Goal: Task Accomplishment & Management: Manage account settings

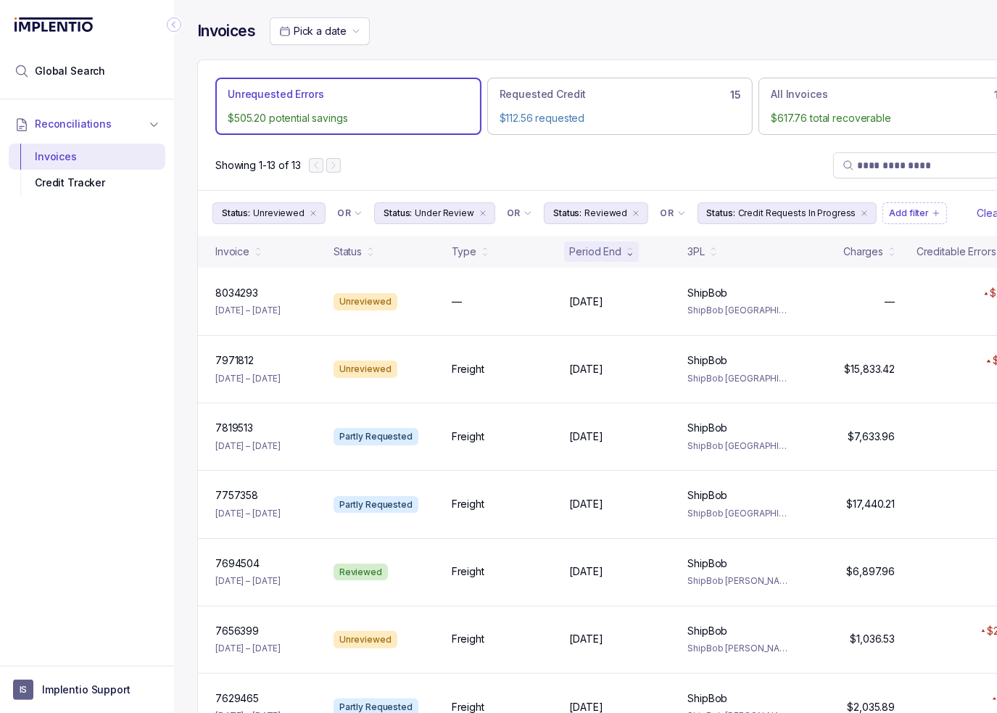
click at [438, 144] on div "Showing 1-13 of 13" at bounding box center [620, 165] width 844 height 49
click at [174, 25] on icon "Collapse Icon" at bounding box center [174, 25] width 4 height 7
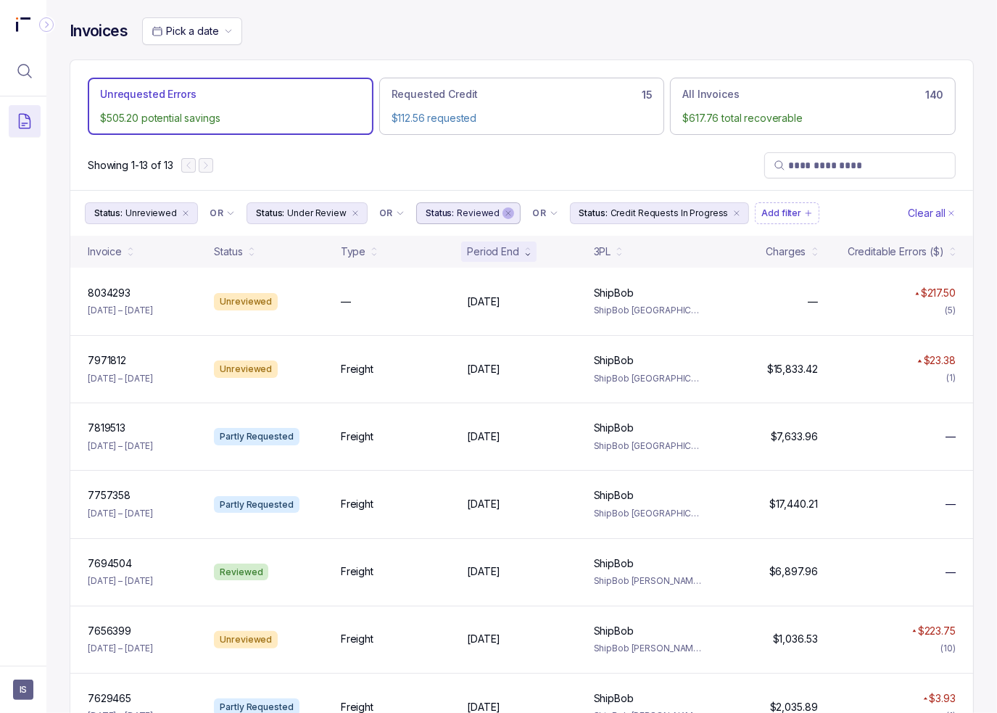
click at [504, 209] on icon "remove content" at bounding box center [508, 213] width 9 height 9
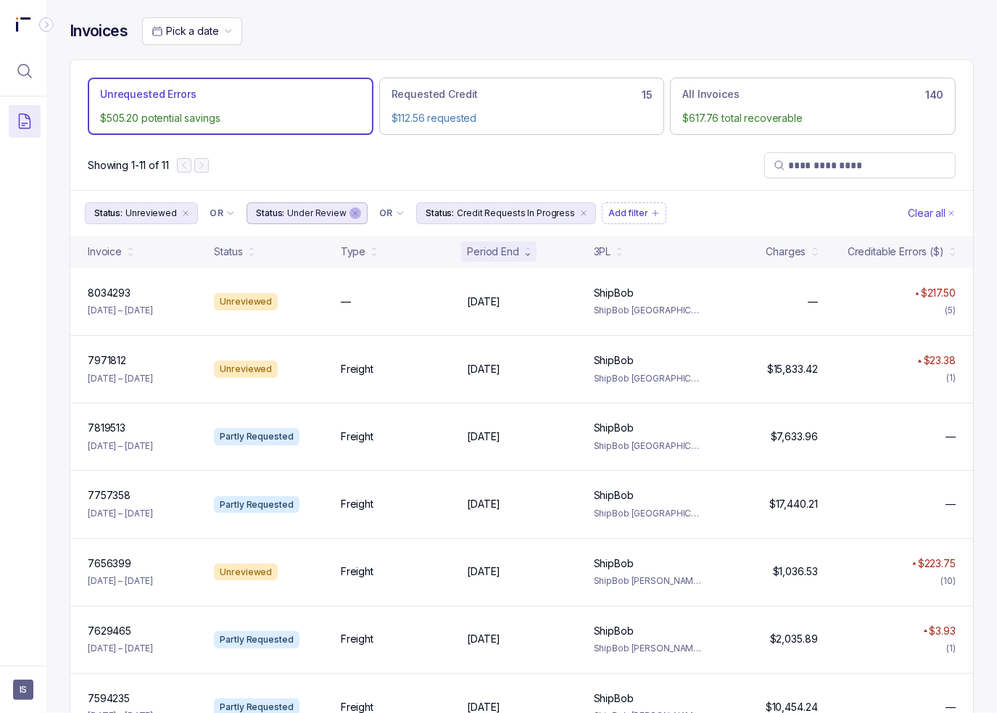
click at [351, 211] on icon "remove content" at bounding box center [355, 213] width 9 height 9
click at [181, 213] on icon "remove content" at bounding box center [185, 213] width 9 height 9
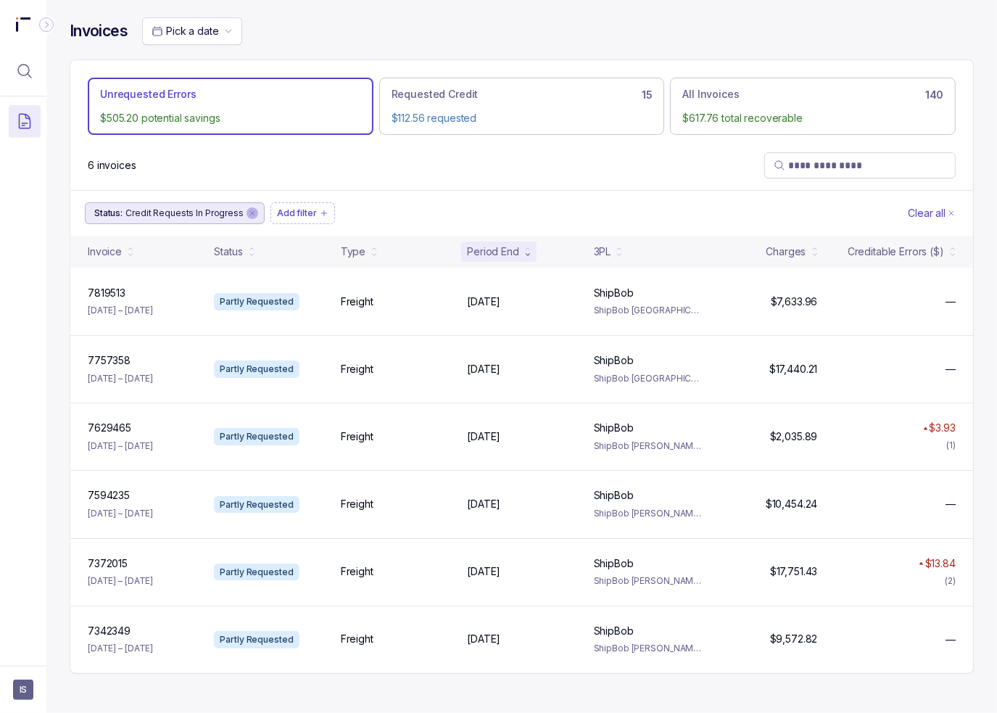
click at [248, 214] on icon "remove content" at bounding box center [252, 213] width 9 height 9
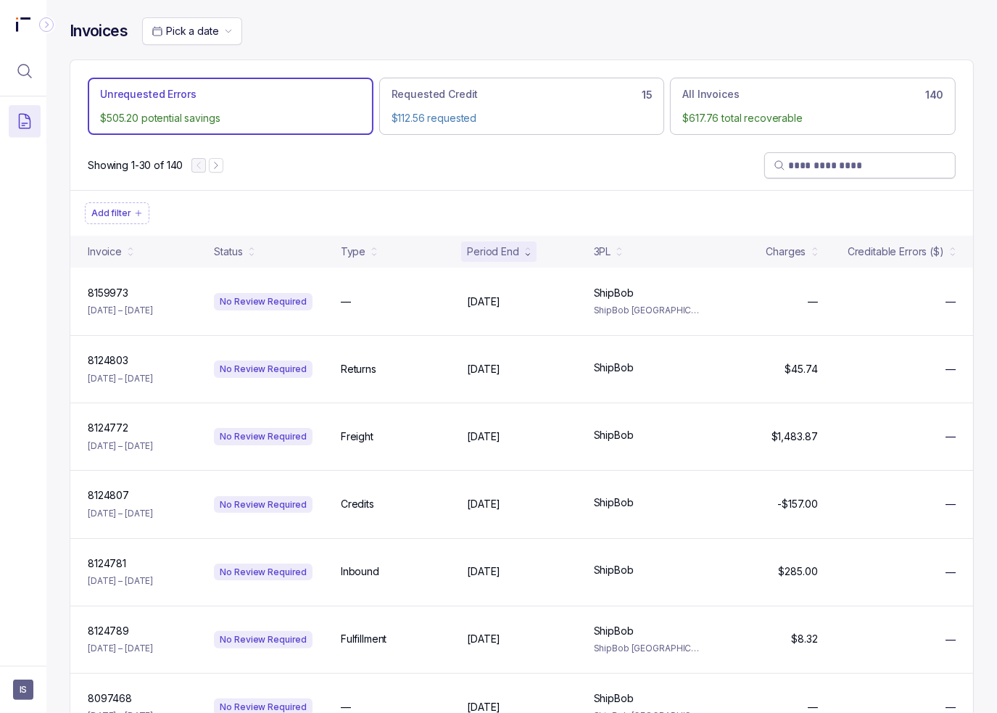
click at [861, 169] on input "search" at bounding box center [867, 165] width 158 height 14
paste input "**********"
type input "**********"
click at [833, 160] on input "search" at bounding box center [867, 165] width 158 height 14
paste input "*******"
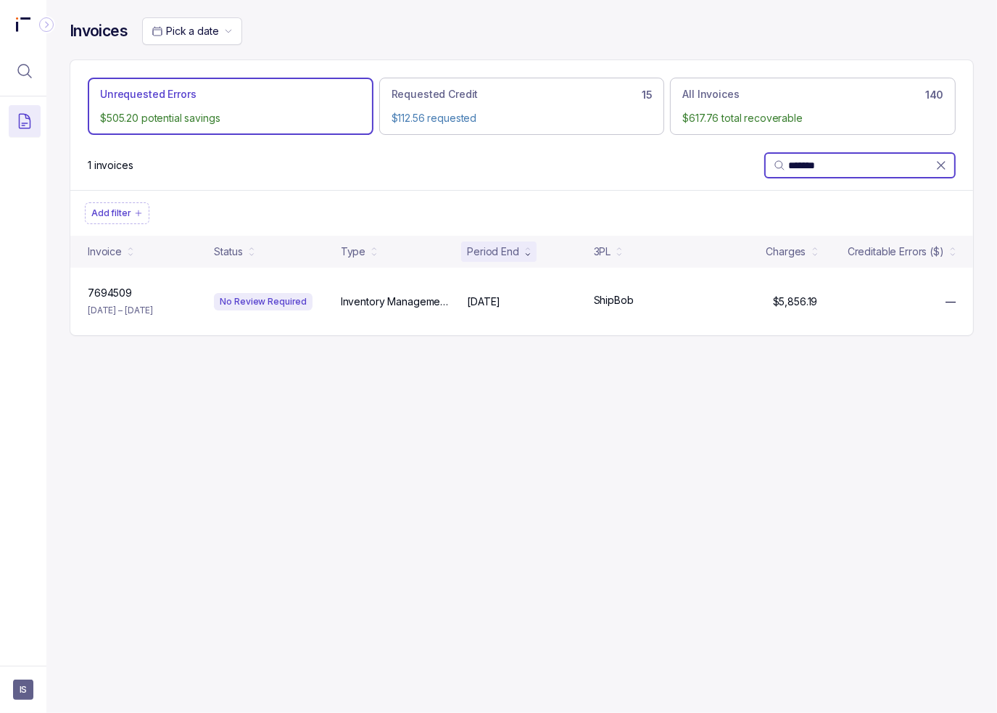
type input "*******"
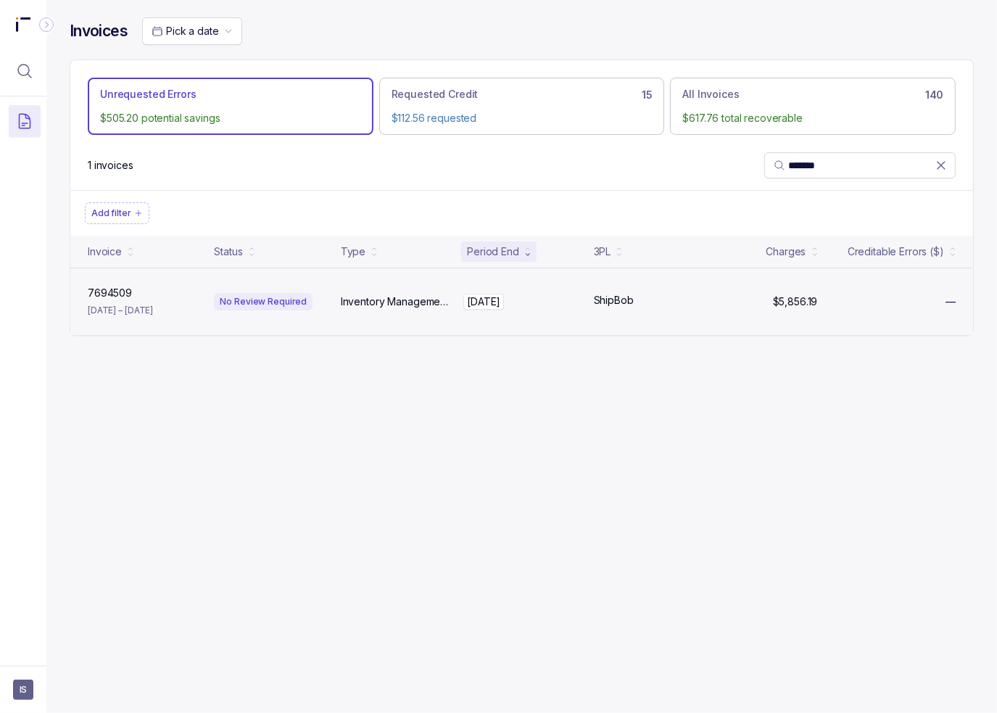
click at [504, 307] on p "[DATE]" at bounding box center [483, 302] width 41 height 16
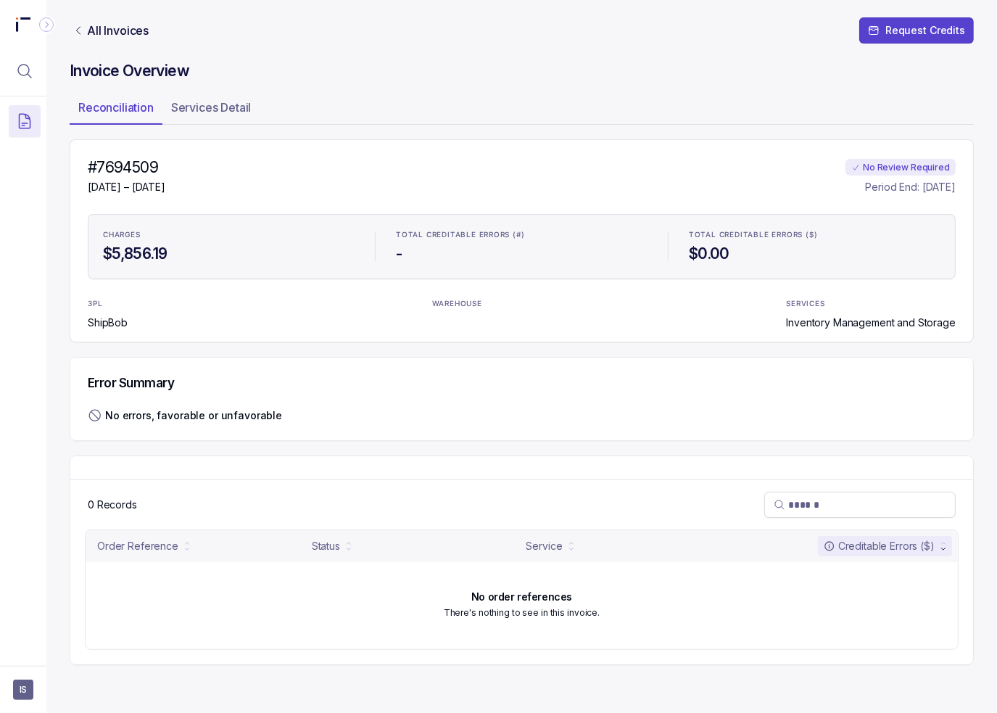
drag, startPoint x: 368, startPoint y: 428, endPoint x: 20, endPoint y: 607, distance: 391.7
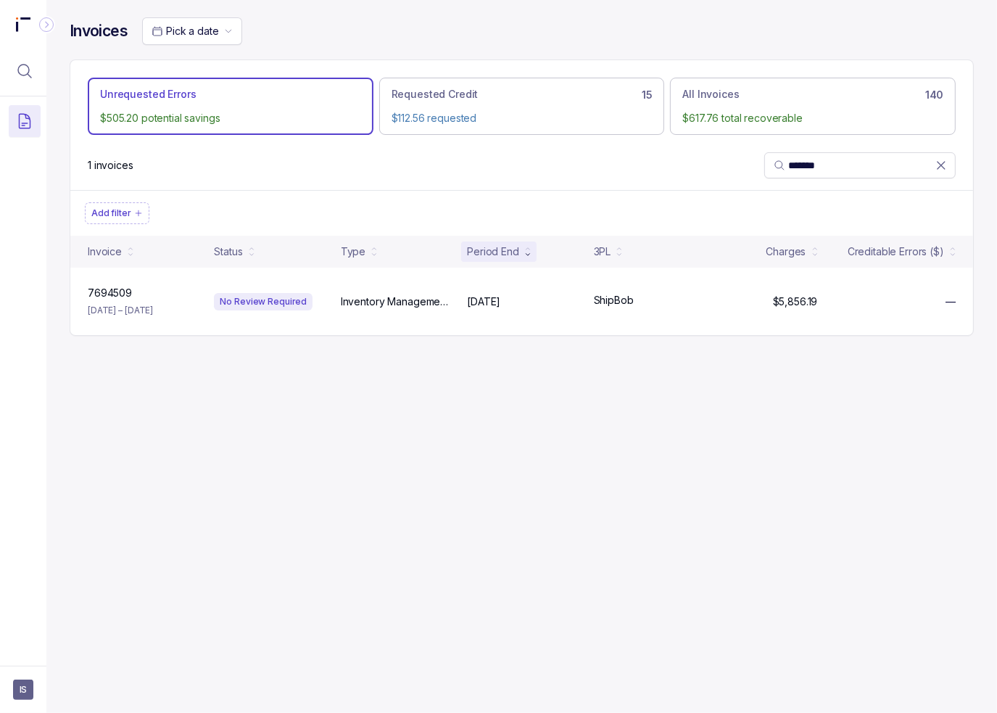
click at [138, 390] on div "Invoices Pick a date Unrequested Errors $505.20 potential savings Requested Cre…" at bounding box center [521, 356] width 950 height 713
click at [679, 181] on div "1 invoices *******" at bounding box center [521, 165] width 903 height 49
click at [702, 411] on div "Invoices Pick a date Unrequested Errors $505.20 potential savings Requested Cre…" at bounding box center [521, 356] width 950 height 713
drag, startPoint x: 220, startPoint y: 455, endPoint x: 293, endPoint y: 420, distance: 80.8
click at [220, 455] on div "Invoices Pick a date Unrequested Errors $505.20 potential savings Requested Cre…" at bounding box center [521, 356] width 950 height 713
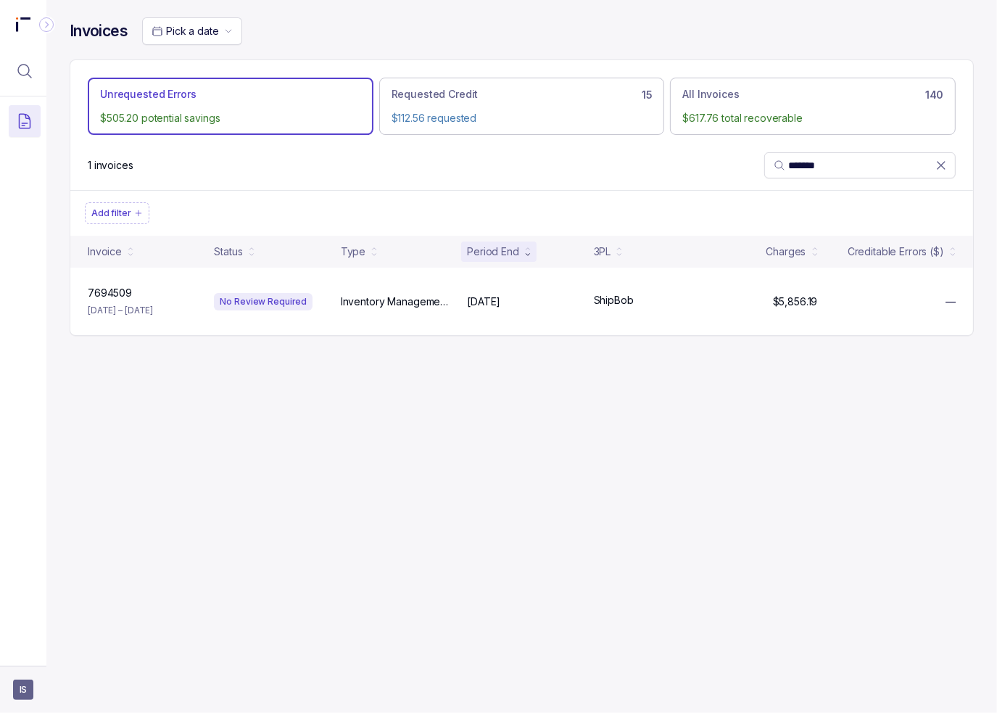
click at [23, 682] on span "IS" at bounding box center [23, 689] width 20 height 20
click at [228, 426] on div "Invoices Pick a date Unrequested Errors $505.20 potential savings Requested Cre…" at bounding box center [521, 356] width 950 height 713
click at [945, 160] on icon at bounding box center [941, 165] width 14 height 14
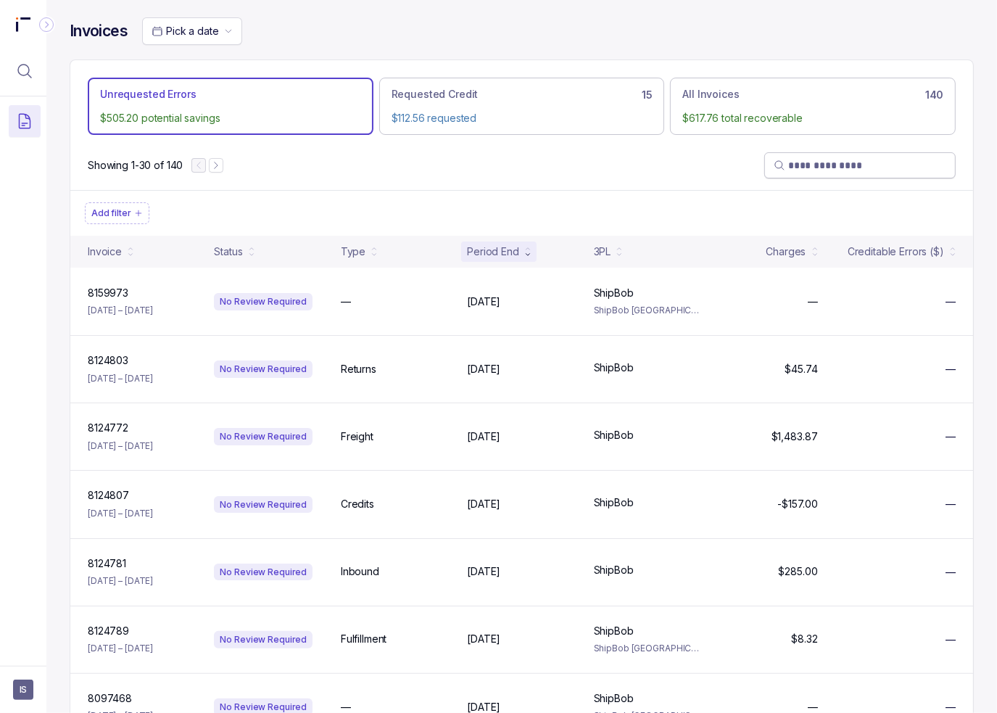
click at [391, 188] on div "Showing 1-30 of 140" at bounding box center [521, 165] width 903 height 49
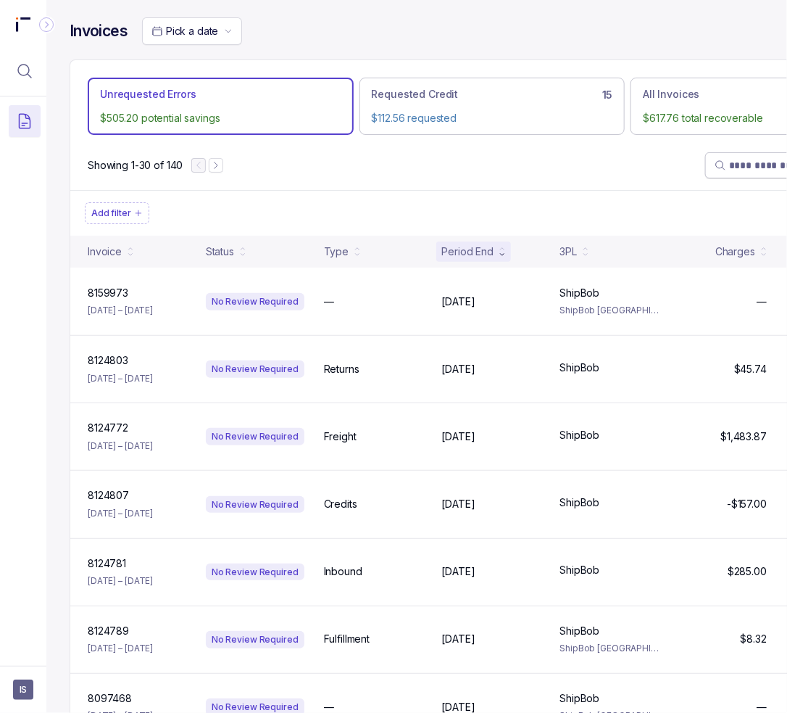
drag, startPoint x: 589, startPoint y: 186, endPoint x: 601, endPoint y: 167, distance: 21.9
click at [589, 186] on div "Showing 1-30 of 140" at bounding box center [492, 165] width 844 height 49
drag, startPoint x: 559, startPoint y: 205, endPoint x: 635, endPoint y: 192, distance: 77.2
click at [559, 205] on ul "Add filter" at bounding box center [492, 213] width 815 height 22
drag, startPoint x: 647, startPoint y: 199, endPoint x: 675, endPoint y: 182, distance: 32.8
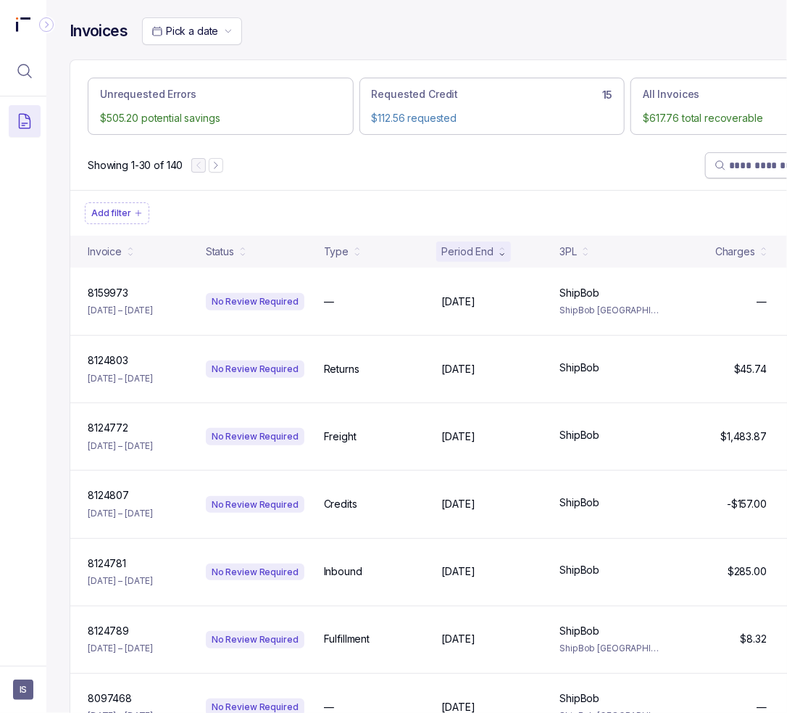
click at [647, 199] on div "Add filter" at bounding box center [492, 213] width 844 height 46
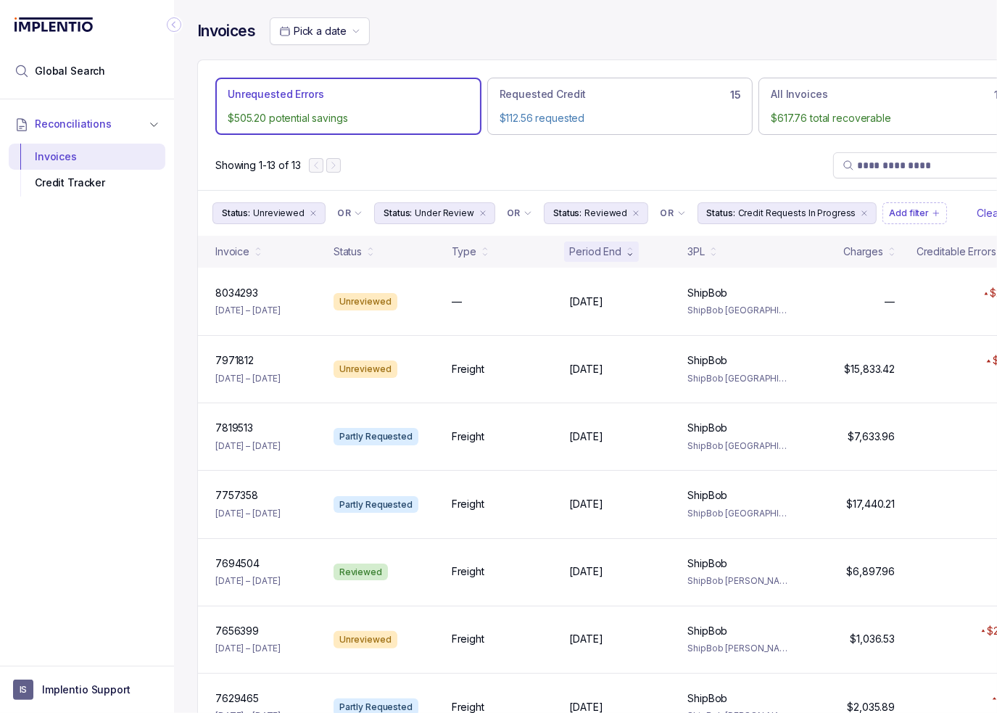
drag, startPoint x: 43, startPoint y: 528, endPoint x: 51, endPoint y: 543, distance: 16.5
click at [43, 528] on div "Reconciliations Invoices Credit Tracker" at bounding box center [87, 377] width 174 height 557
drag, startPoint x: 94, startPoint y: 690, endPoint x: 87, endPoint y: 679, distance: 13.3
click at [94, 691] on p "Implentio Support" at bounding box center [86, 689] width 88 height 14
click at [77, 657] on p "Logout" at bounding box center [96, 658] width 120 height 14
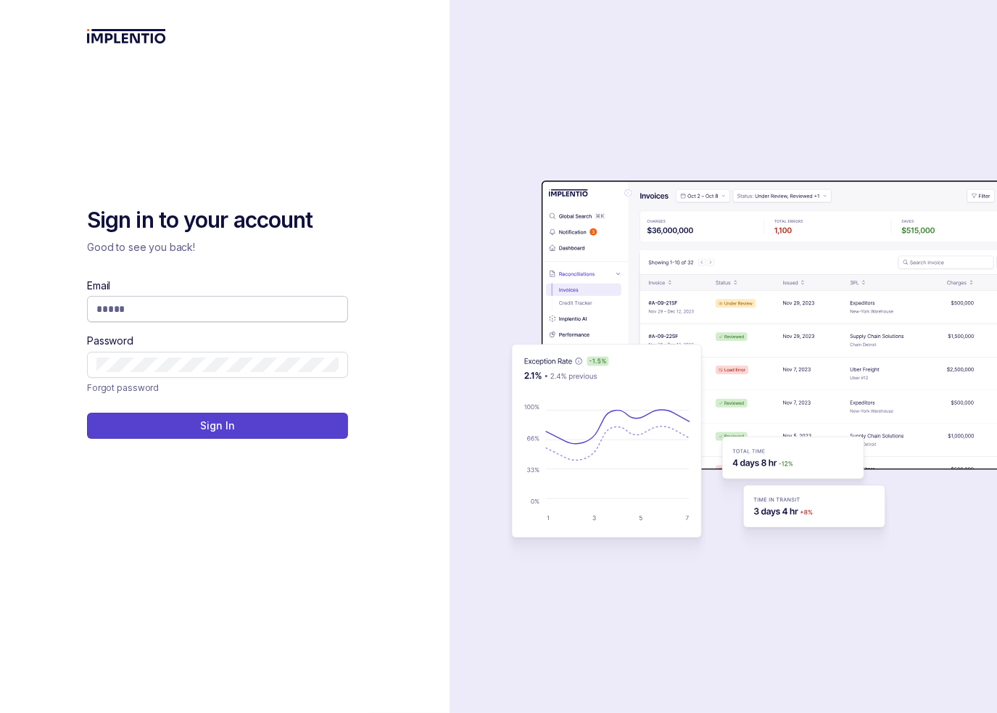
click at [292, 311] on input "Email" at bounding box center [217, 309] width 242 height 14
type input "**********"
